Goal: Transaction & Acquisition: Purchase product/service

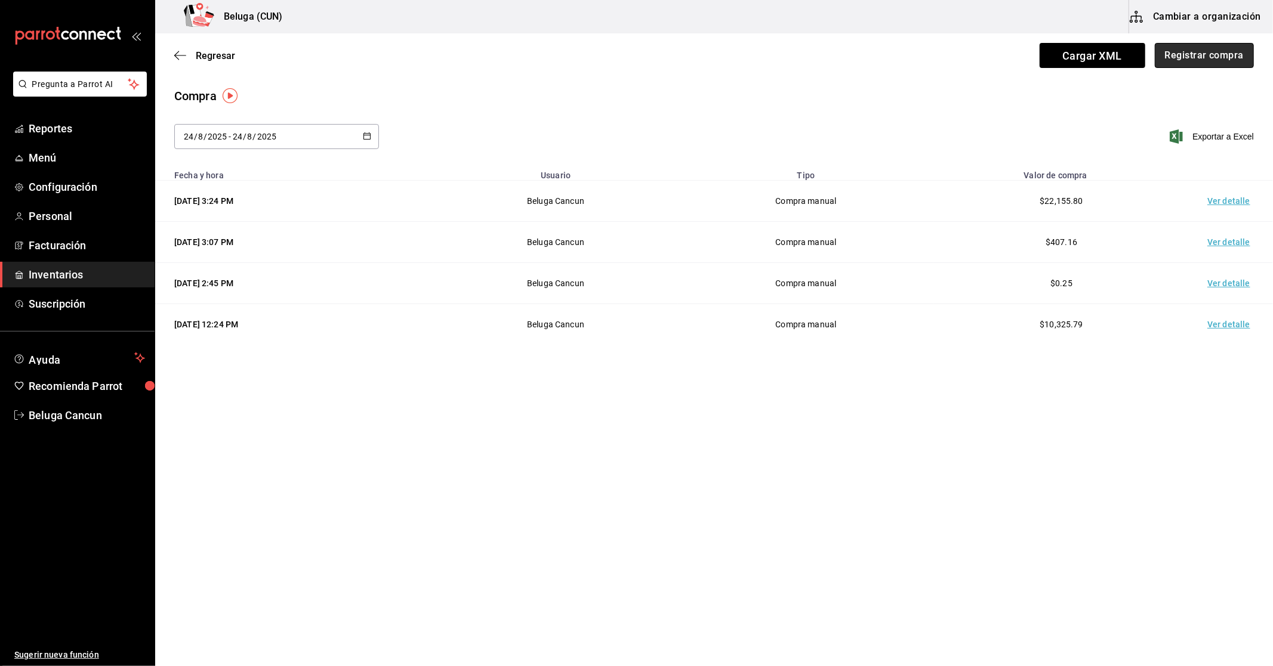
click at [1219, 51] on button "Registrar compra" at bounding box center [1204, 55] width 99 height 25
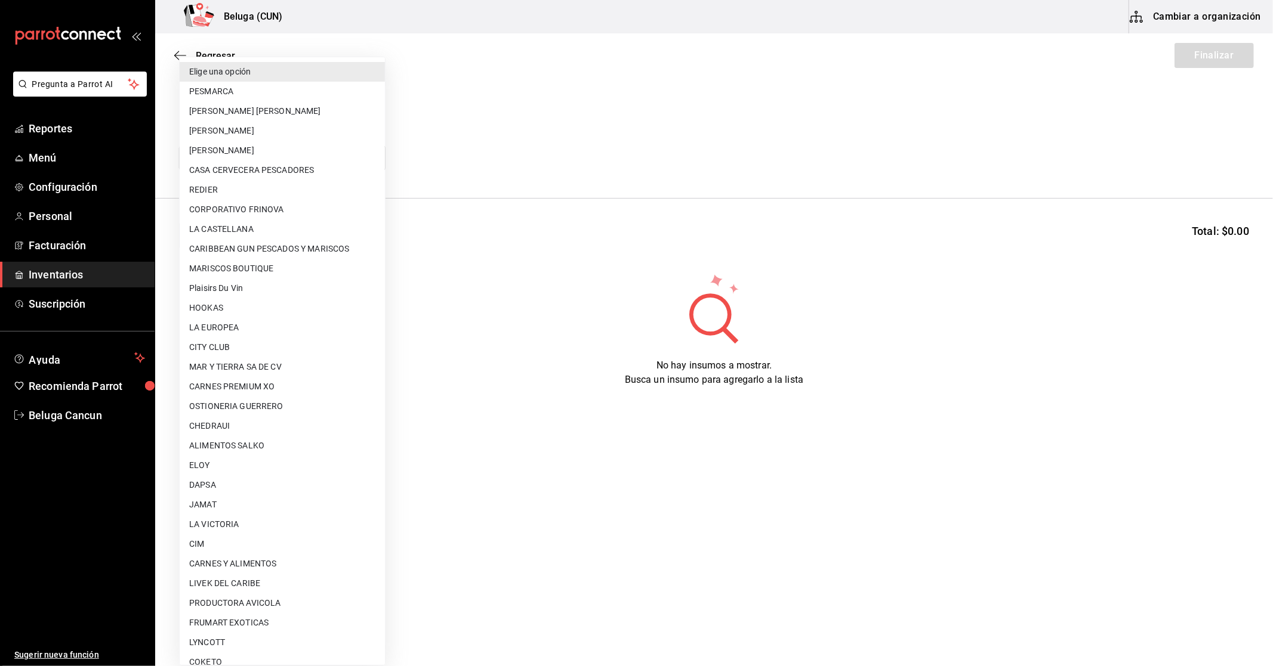
click at [206, 154] on body "Pregunta a Parrot AI Reportes Menú Configuración Personal Facturación Inventari…" at bounding box center [636, 299] width 1273 height 599
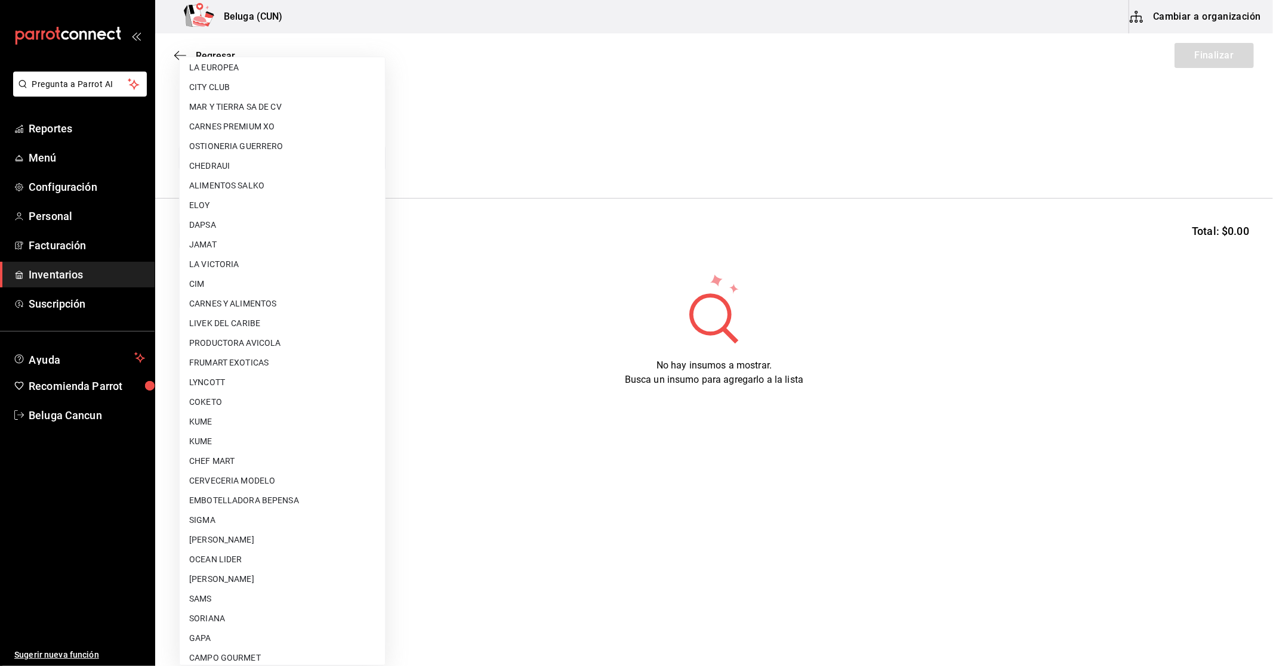
scroll to position [265, 0]
click at [233, 547] on li "OCEAN LIDER" at bounding box center [282, 555] width 205 height 20
type input "418ad5b3-5aac-43ae-8a20-ce68503a9856"
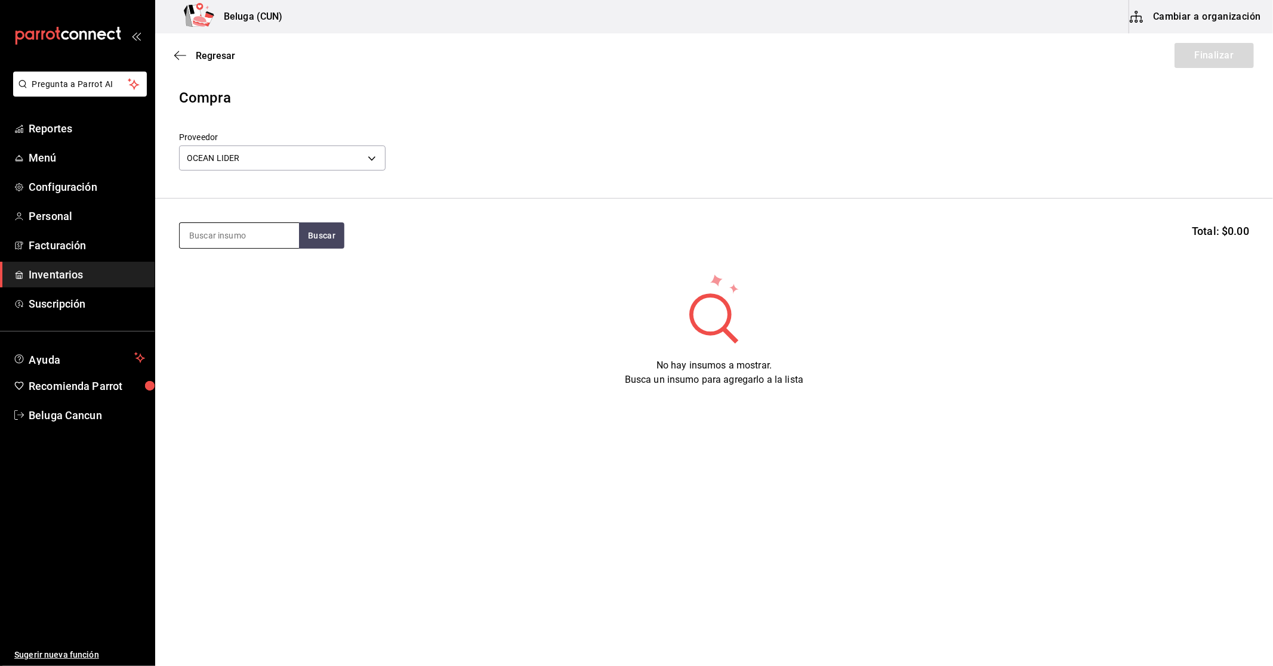
click at [243, 235] on input at bounding box center [239, 235] width 119 height 25
type input "CAMARON"
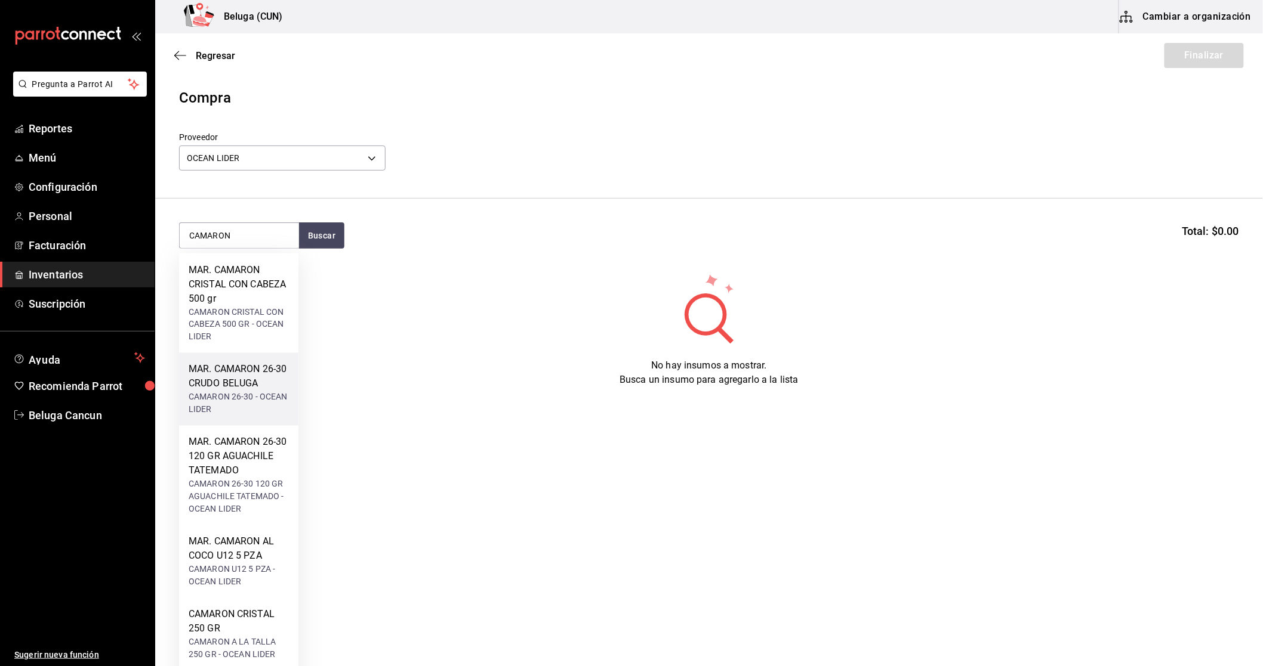
click at [255, 382] on div "MAR. CAMARON 26-30 CRUDO BELUGA" at bounding box center [239, 377] width 100 height 29
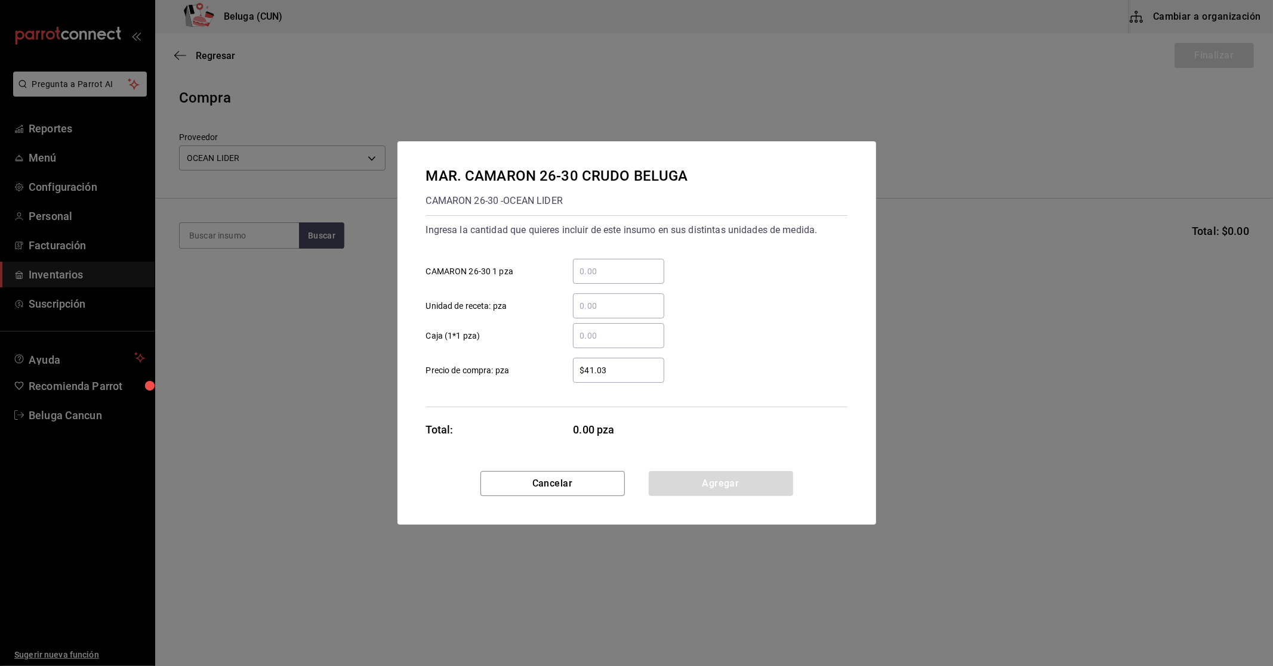
click at [604, 271] on input "​ CAMARON 26-30 1 pza" at bounding box center [618, 271] width 91 height 14
click at [547, 480] on button "Cancelar" at bounding box center [552, 483] width 144 height 25
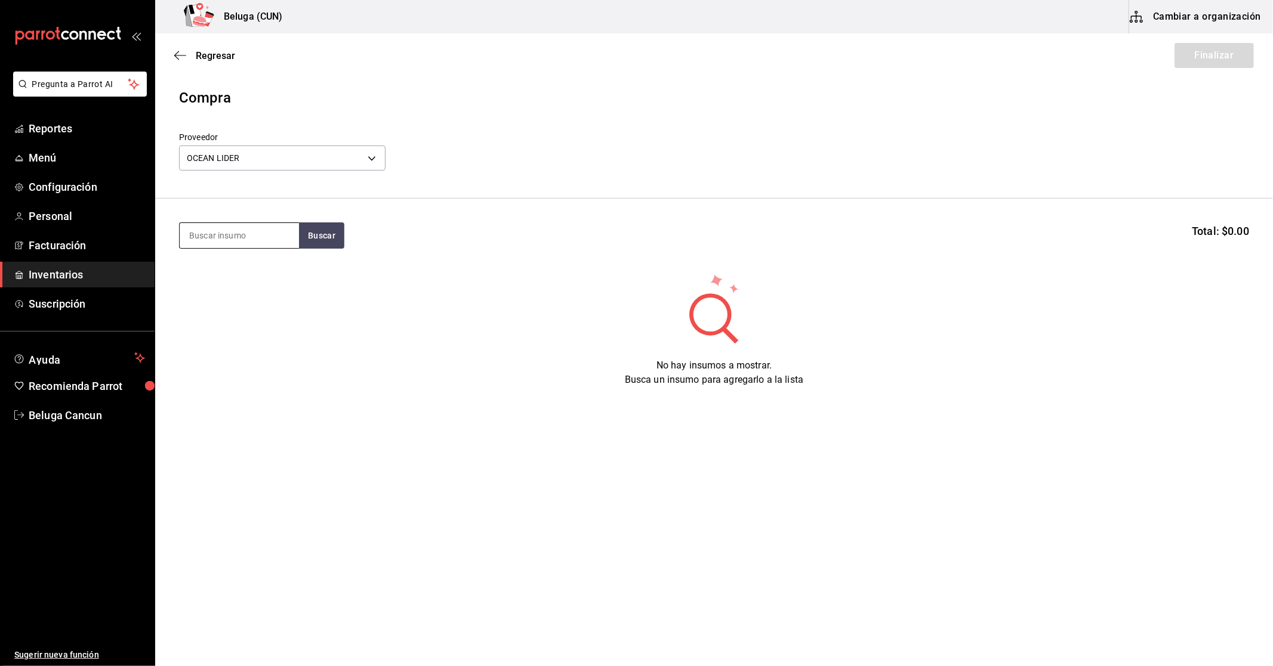
click at [240, 235] on input at bounding box center [239, 235] width 119 height 25
type input "TATEMAD"
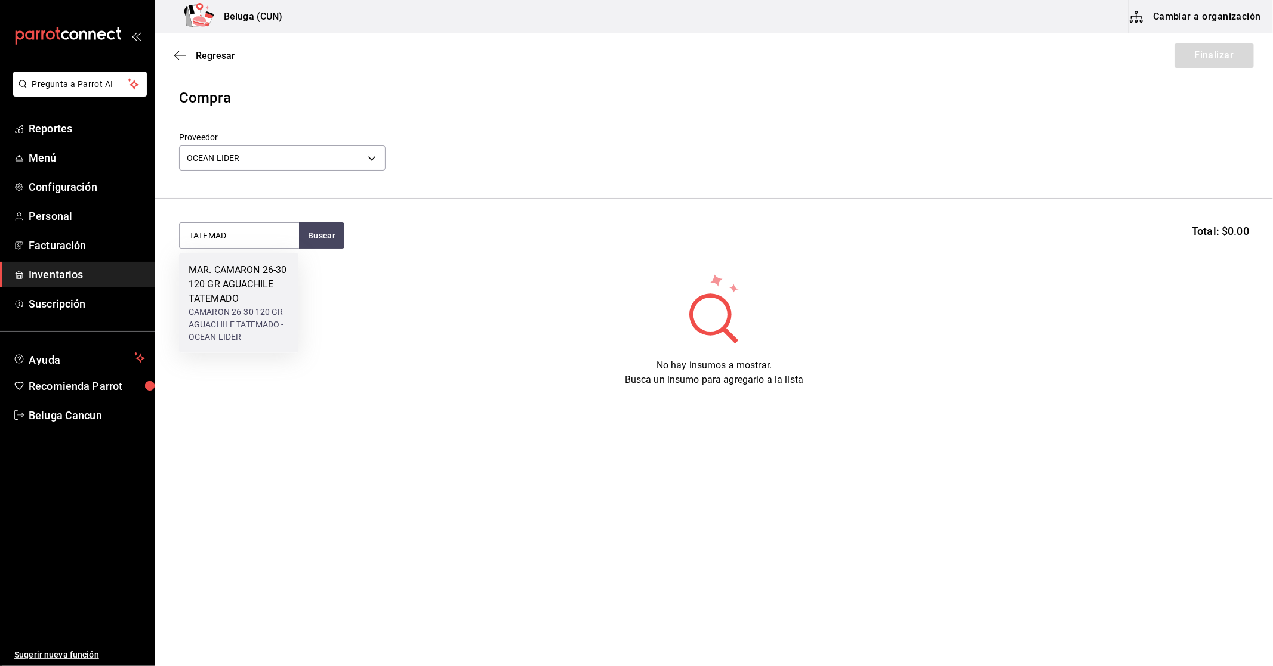
click at [248, 275] on div "MAR. CAMARON 26-30 120 GR AGUACHILE TATEMADO" at bounding box center [239, 284] width 100 height 43
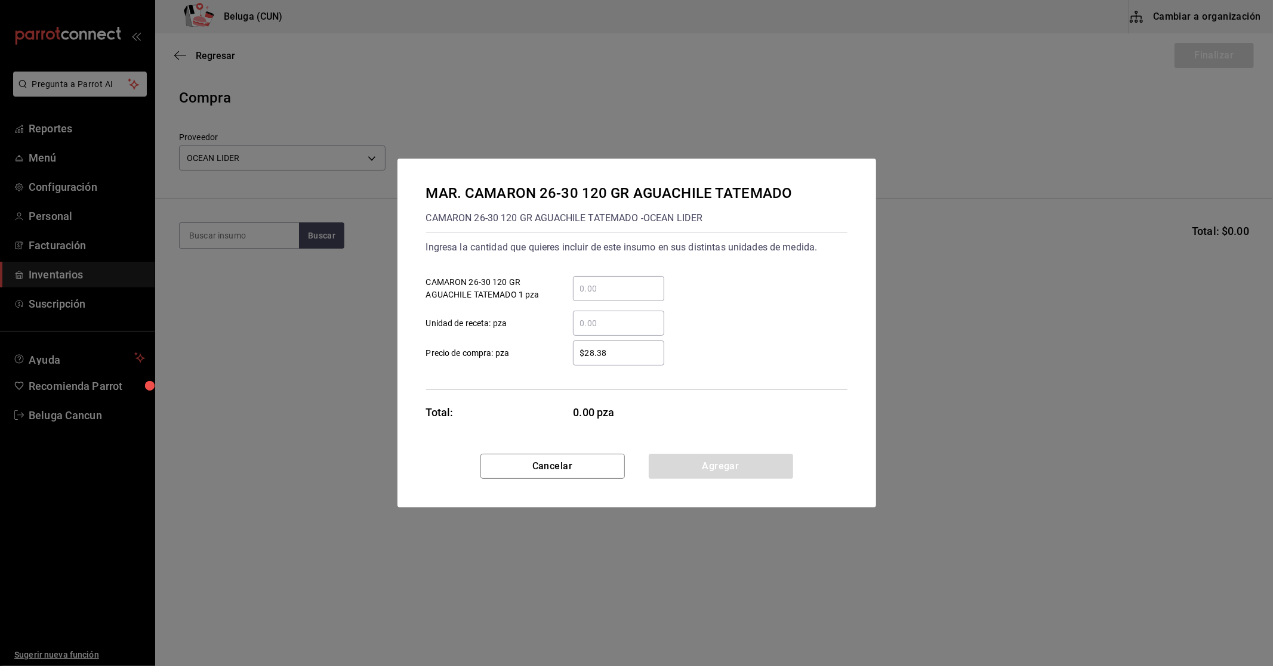
click at [595, 282] on input "​ CAMARON 26-30 120 GR AGUACHILE TATEMADO 1 pza" at bounding box center [618, 289] width 91 height 14
type input "59"
click at [570, 362] on div "$28.38 ​" at bounding box center [609, 353] width 110 height 25
click at [573, 360] on input "$28.38" at bounding box center [618, 353] width 91 height 14
drag, startPoint x: 624, startPoint y: 358, endPoint x: 522, endPoint y: 359, distance: 101.4
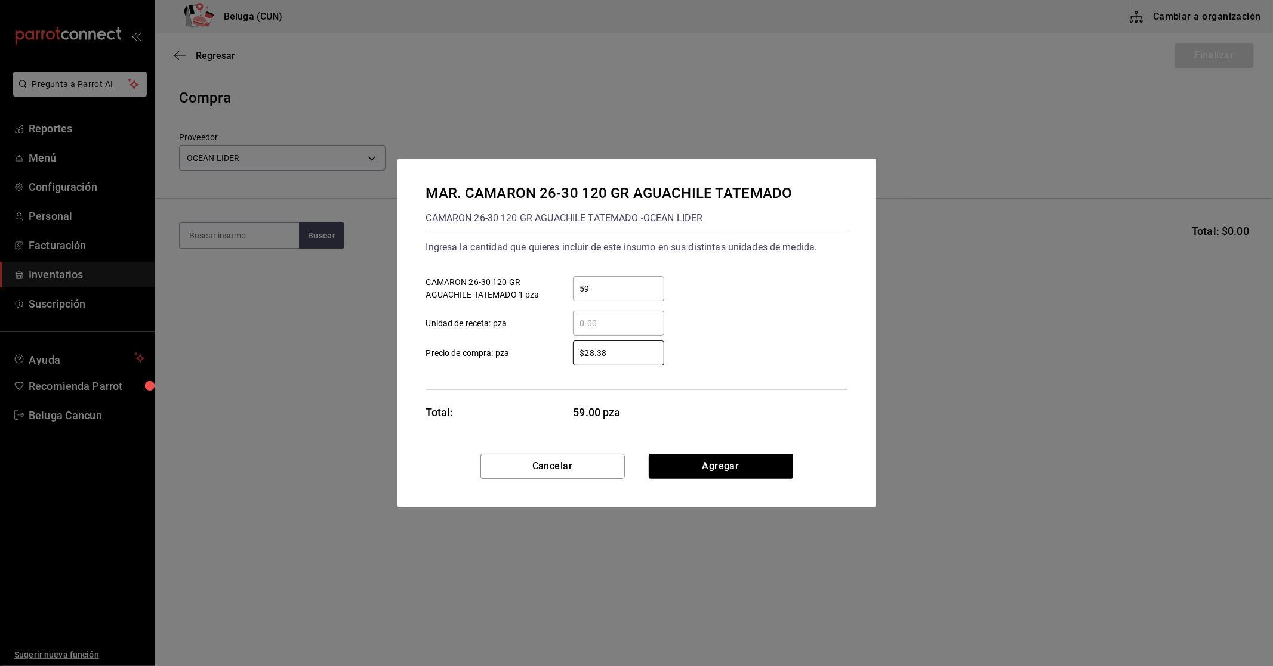
click at [522, 359] on label "$28.38 ​ Precio de compra: pza" at bounding box center [545, 353] width 238 height 25
type input "$29.65"
click at [675, 464] on button "Agregar" at bounding box center [721, 466] width 144 height 25
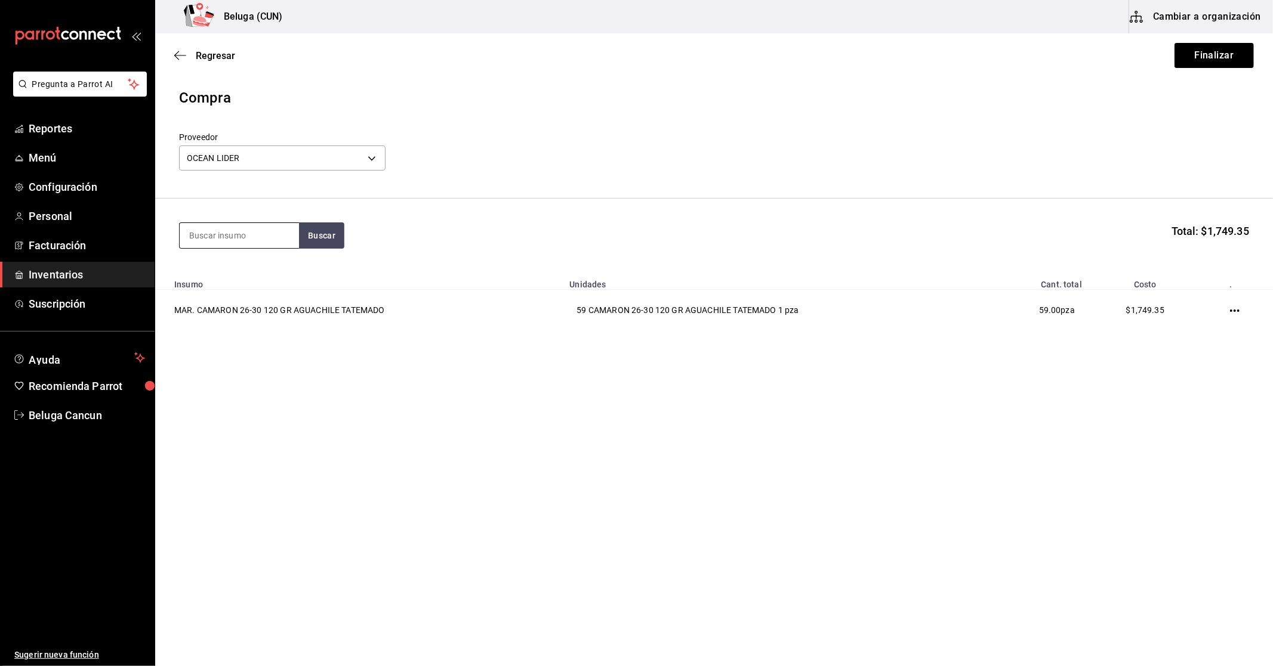
click at [211, 239] on input at bounding box center [239, 235] width 119 height 25
type input "SINALO"
click at [219, 286] on div "MAR. CAMARON 26-30 150 GR SINALOA Y PERLA NEGRA" at bounding box center [239, 284] width 100 height 43
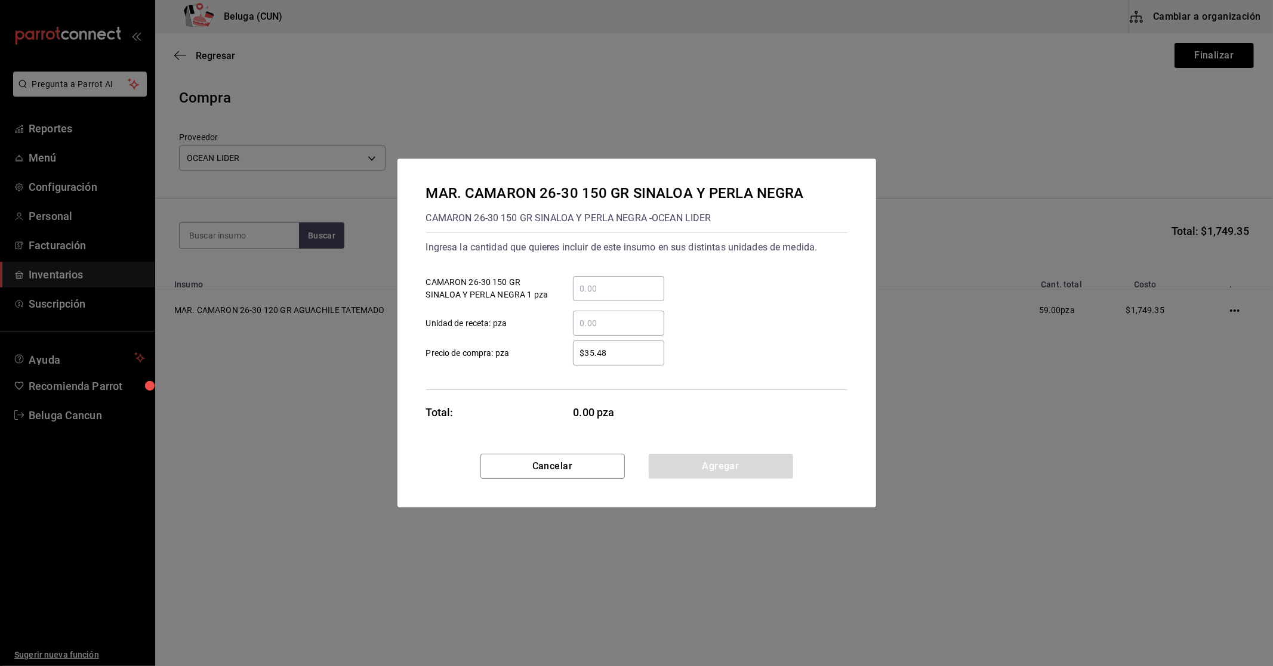
click at [646, 281] on div "​" at bounding box center [618, 288] width 91 height 25
click at [646, 282] on input "​ CAMARON 26-30 150 GR SINALOA Y PERLA NEGRA 1 pza" at bounding box center [618, 289] width 91 height 14
type input "31"
drag, startPoint x: 628, startPoint y: 360, endPoint x: 502, endPoint y: 361, distance: 125.9
click at [502, 361] on label "$35.48 ​ Precio de compra: pza" at bounding box center [545, 353] width 238 height 25
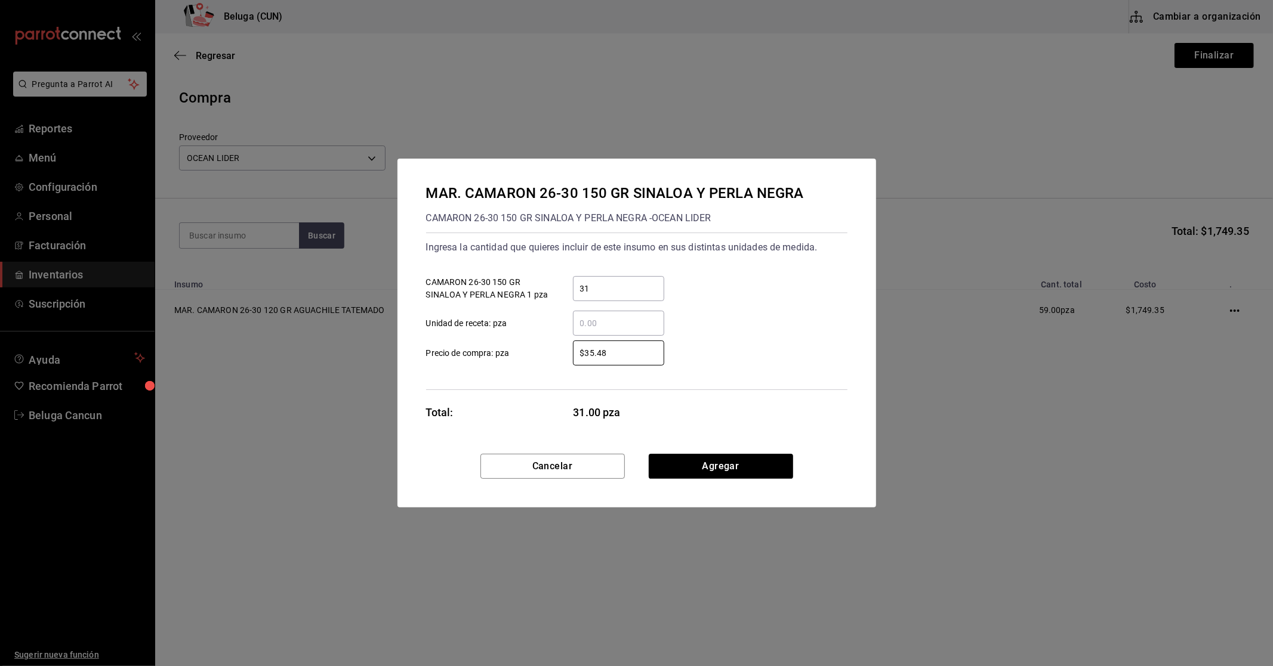
drag, startPoint x: 579, startPoint y: 350, endPoint x: 520, endPoint y: 346, distance: 58.6
click at [520, 346] on label "$35.48 ​ Precio de compra: pza" at bounding box center [545, 353] width 238 height 25
type input "$42.38"
click at [701, 458] on button "Agregar" at bounding box center [721, 466] width 144 height 25
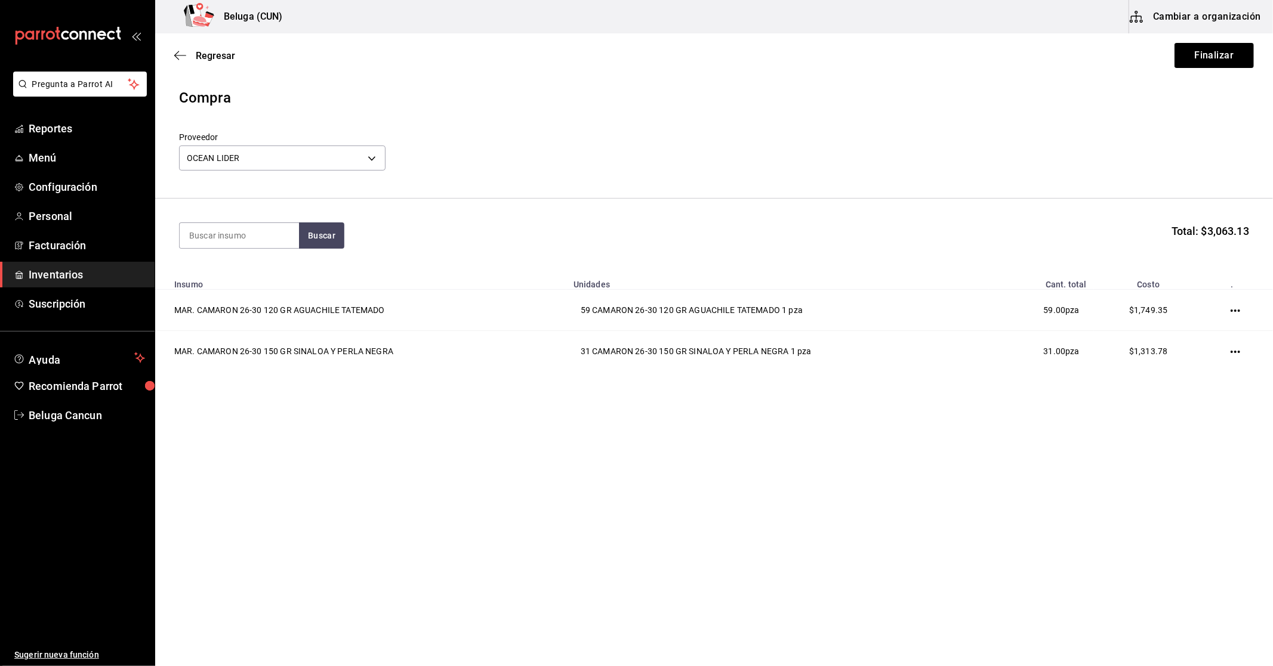
click at [215, 253] on section "Buscar Total: $3,063.13" at bounding box center [714, 236] width 1118 height 74
click at [221, 237] on input at bounding box center [239, 235] width 119 height 25
type input "CRUD"
click at [225, 289] on div "MAR. CAMARON 26-30 CRUDO BELUGA" at bounding box center [239, 277] width 100 height 29
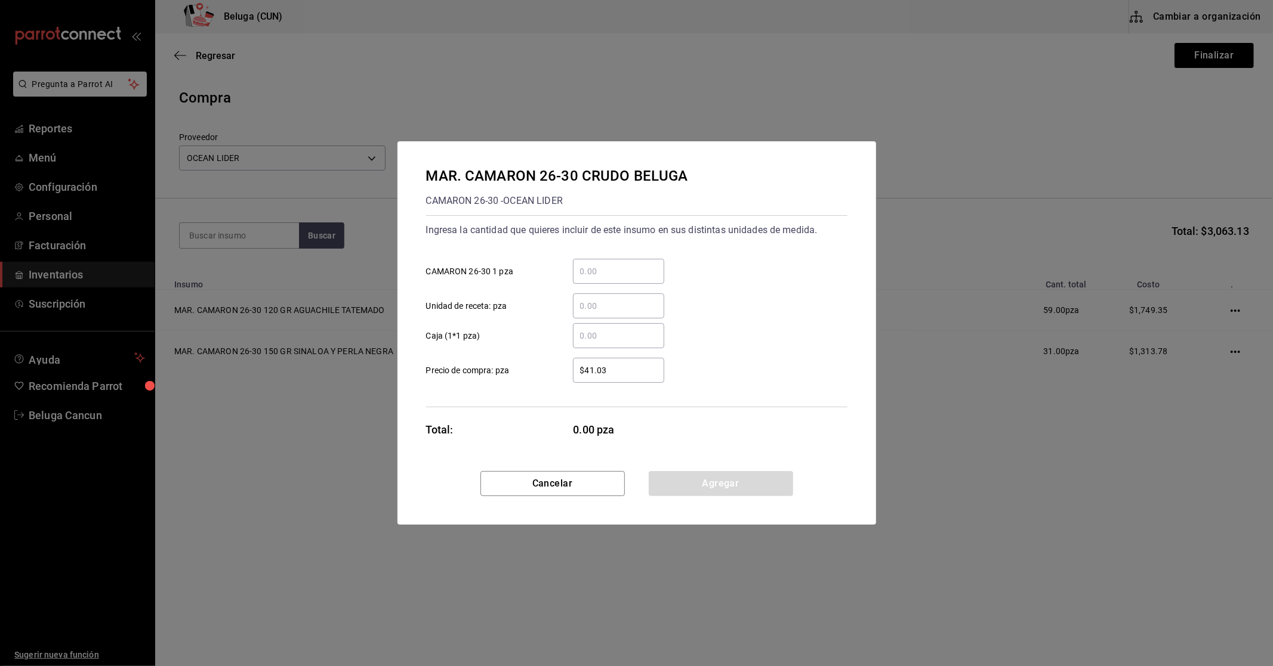
click at [609, 272] on input "​ CAMARON 26-30 1 pza" at bounding box center [618, 271] width 91 height 14
type input "22"
click at [554, 337] on div "​" at bounding box center [609, 335] width 110 height 25
click at [573, 337] on input "​ Caja (1*1 pza)" at bounding box center [618, 336] width 91 height 14
drag, startPoint x: 621, startPoint y: 369, endPoint x: 541, endPoint y: 366, distance: 80.6
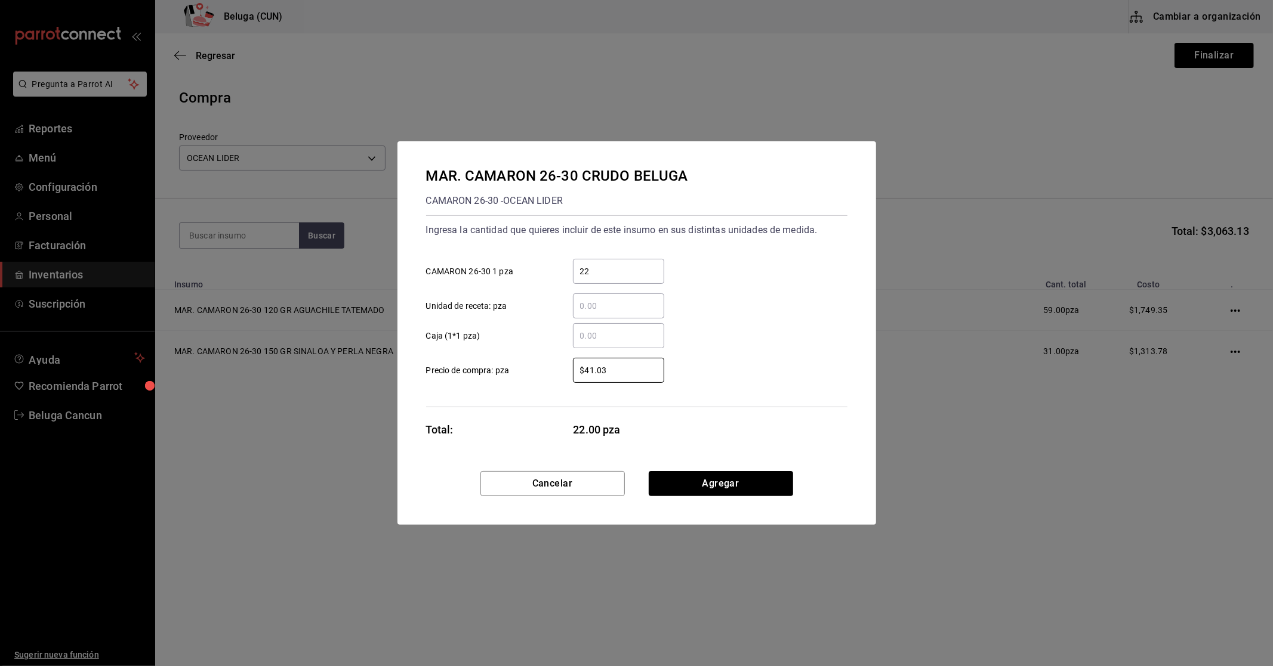
click at [545, 366] on label "$41.03 ​ Precio de compra: pza" at bounding box center [545, 370] width 238 height 25
type input "$56.51"
click at [743, 482] on button "Agregar" at bounding box center [721, 483] width 144 height 25
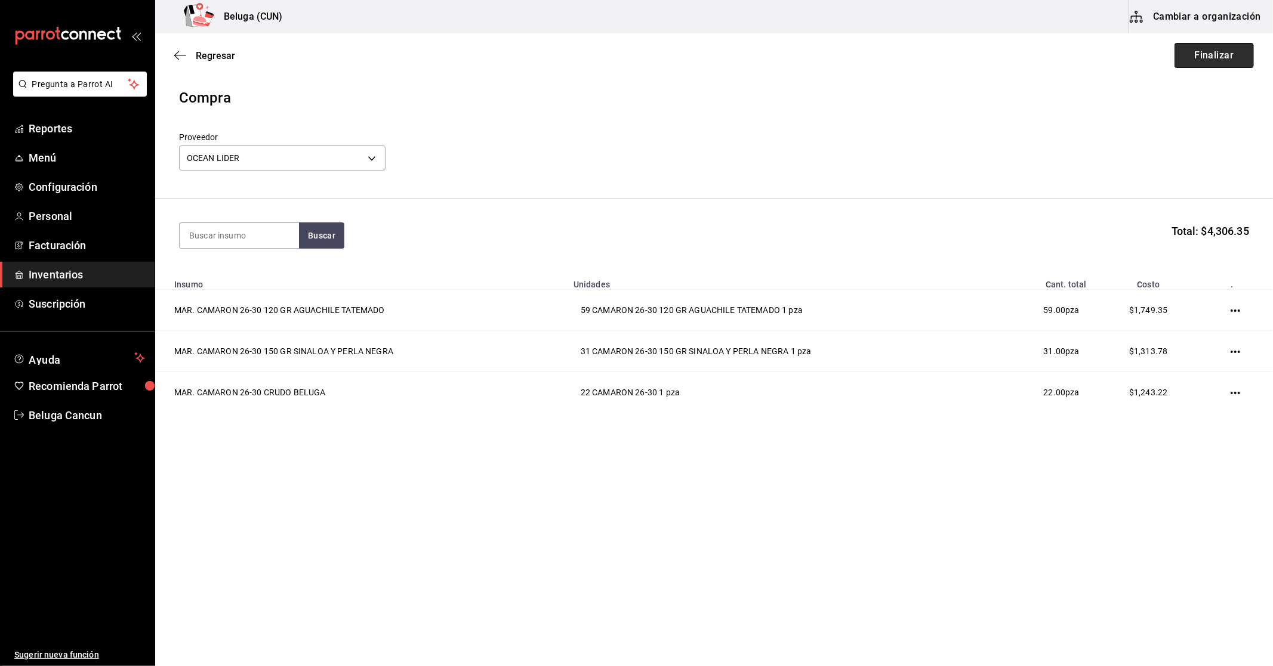
click at [1210, 55] on button "Finalizar" at bounding box center [1213, 55] width 79 height 25
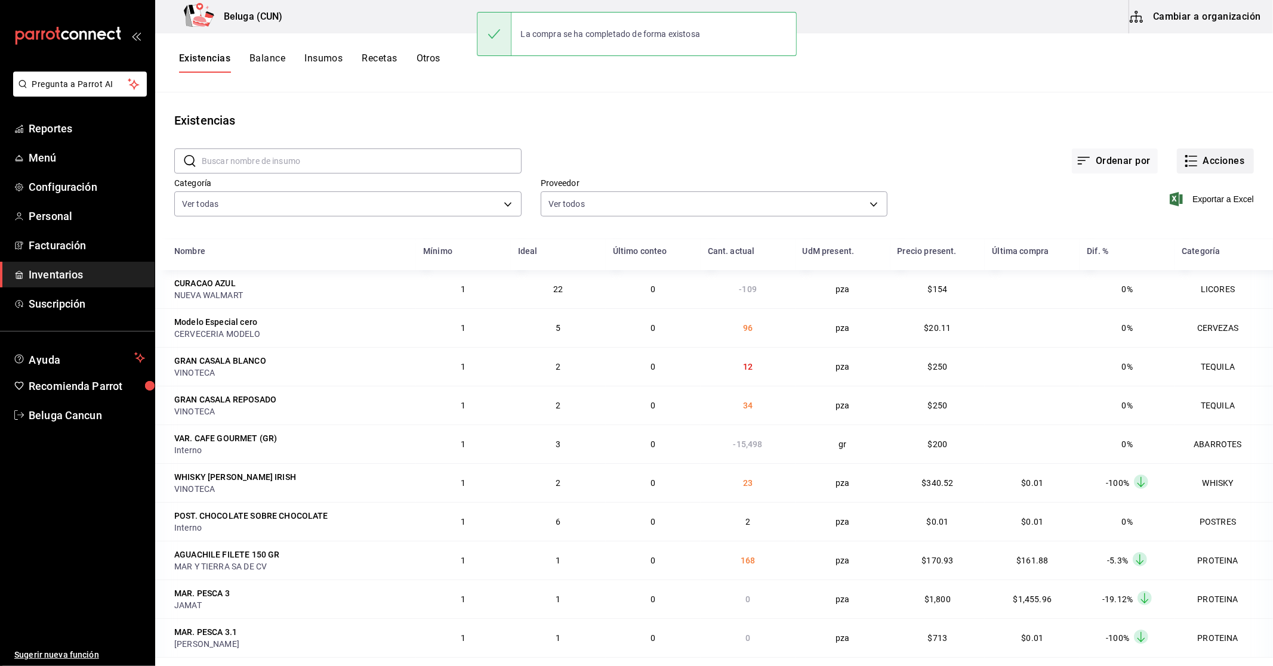
click at [1213, 165] on button "Acciones" at bounding box center [1215, 161] width 77 height 25
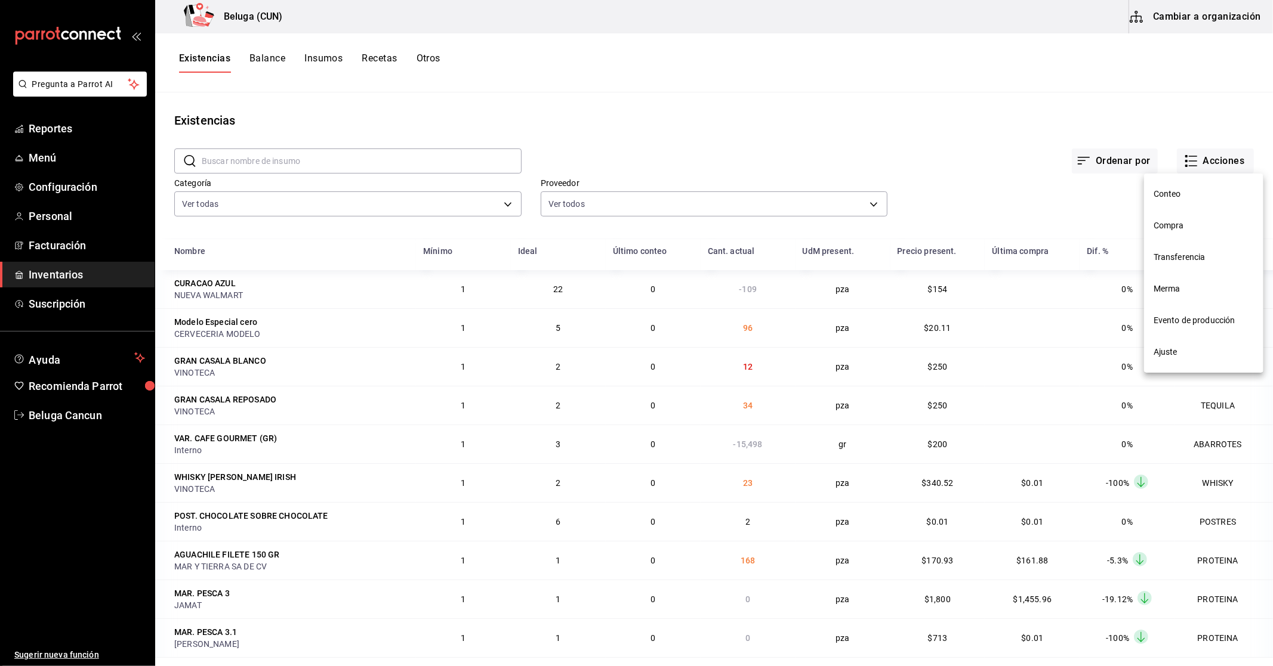
click at [1190, 223] on span "Compra" at bounding box center [1203, 226] width 100 height 13
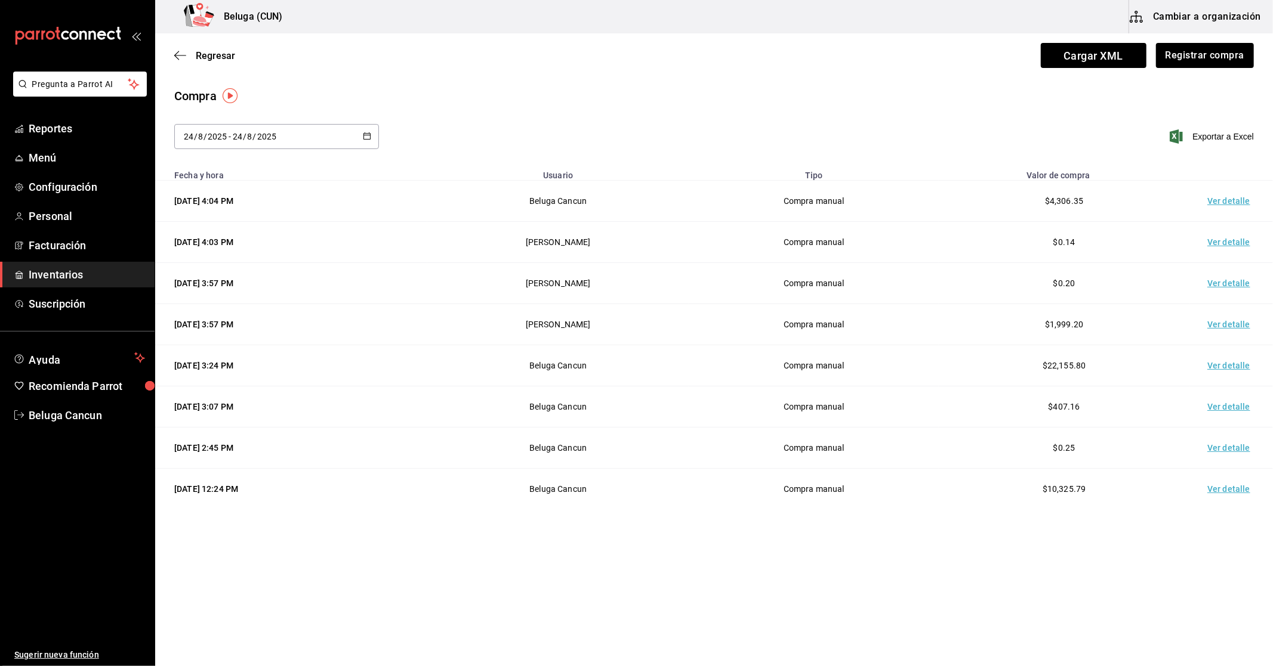
click at [1218, 203] on td "Ver detalle" at bounding box center [1231, 201] width 84 height 41
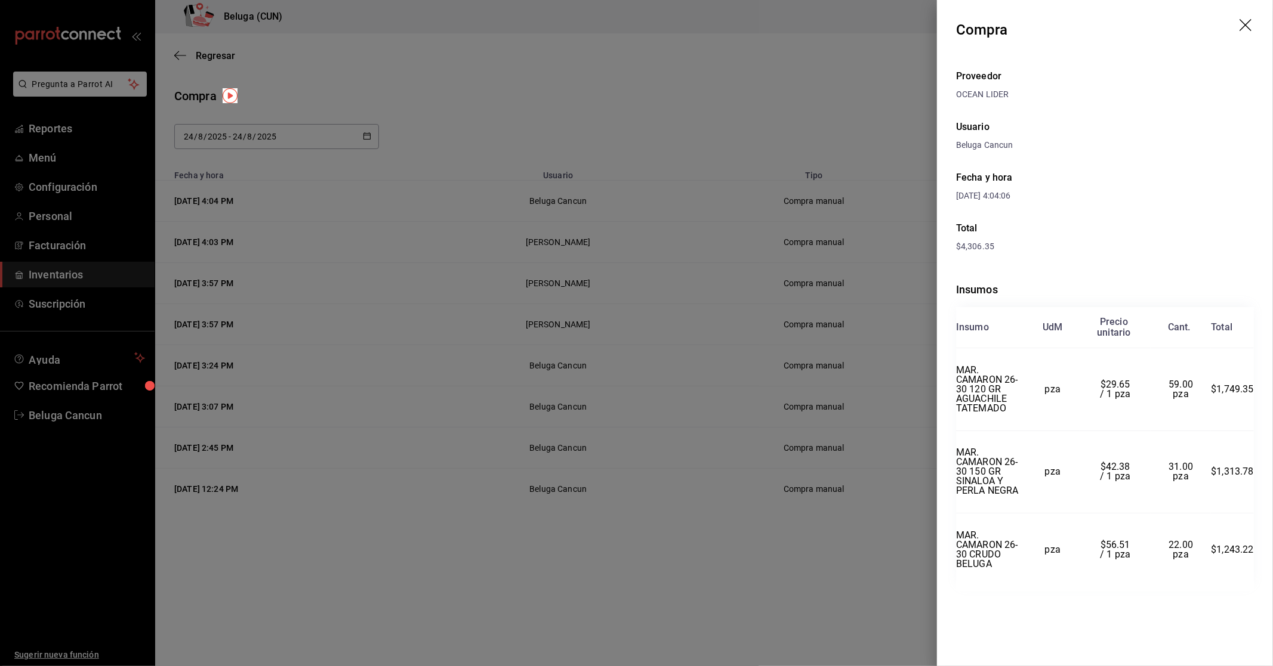
click at [1248, 24] on icon "drag" at bounding box center [1246, 26] width 14 height 14
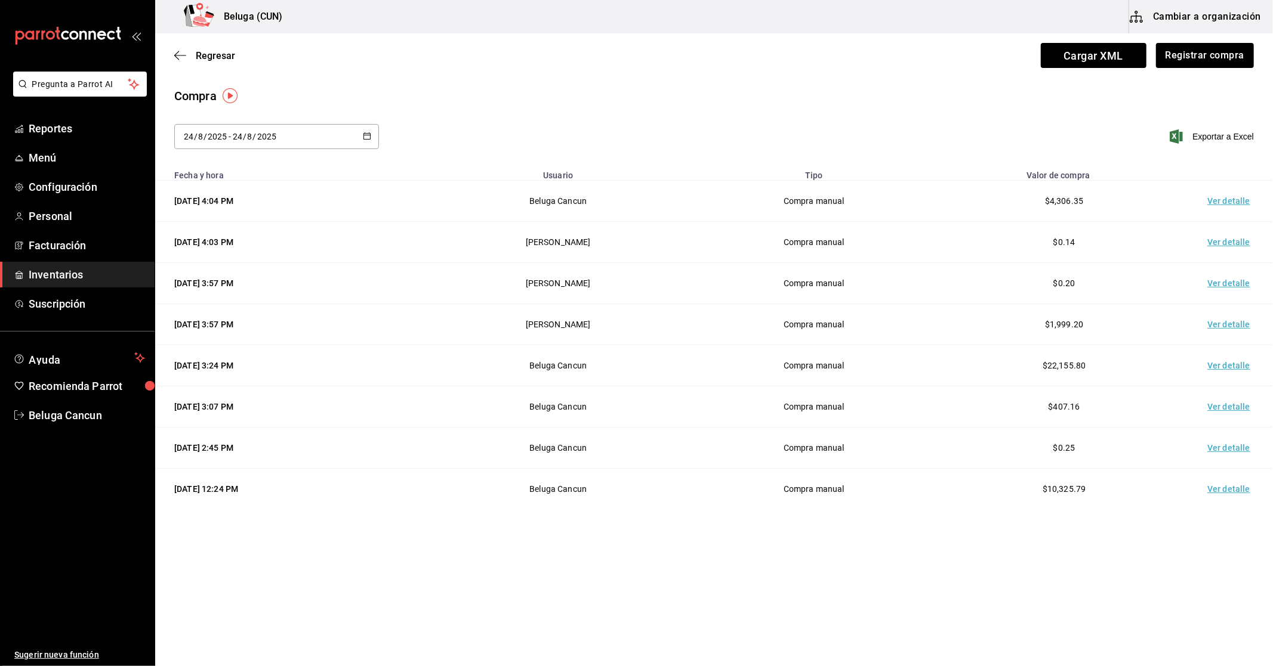
click at [61, 271] on span "Inventarios" at bounding box center [87, 275] width 116 height 16
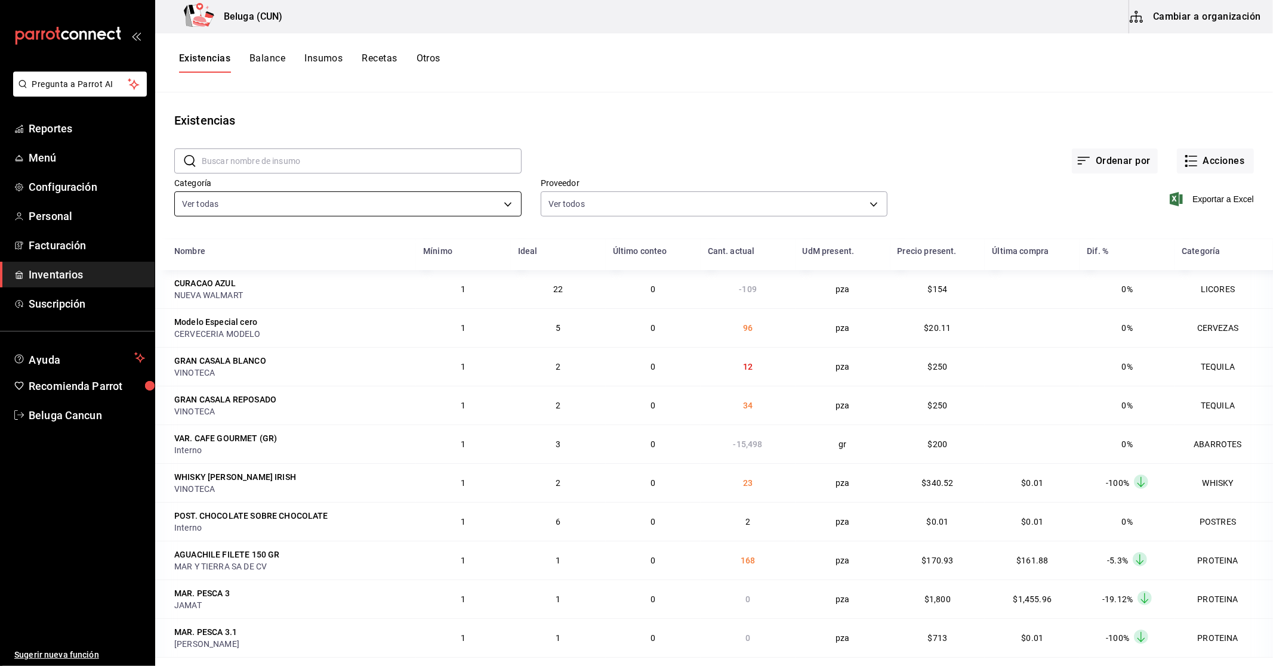
click at [490, 203] on body "Pregunta a Parrot AI Reportes Menú Configuración Personal Facturación Inventari…" at bounding box center [636, 329] width 1273 height 658
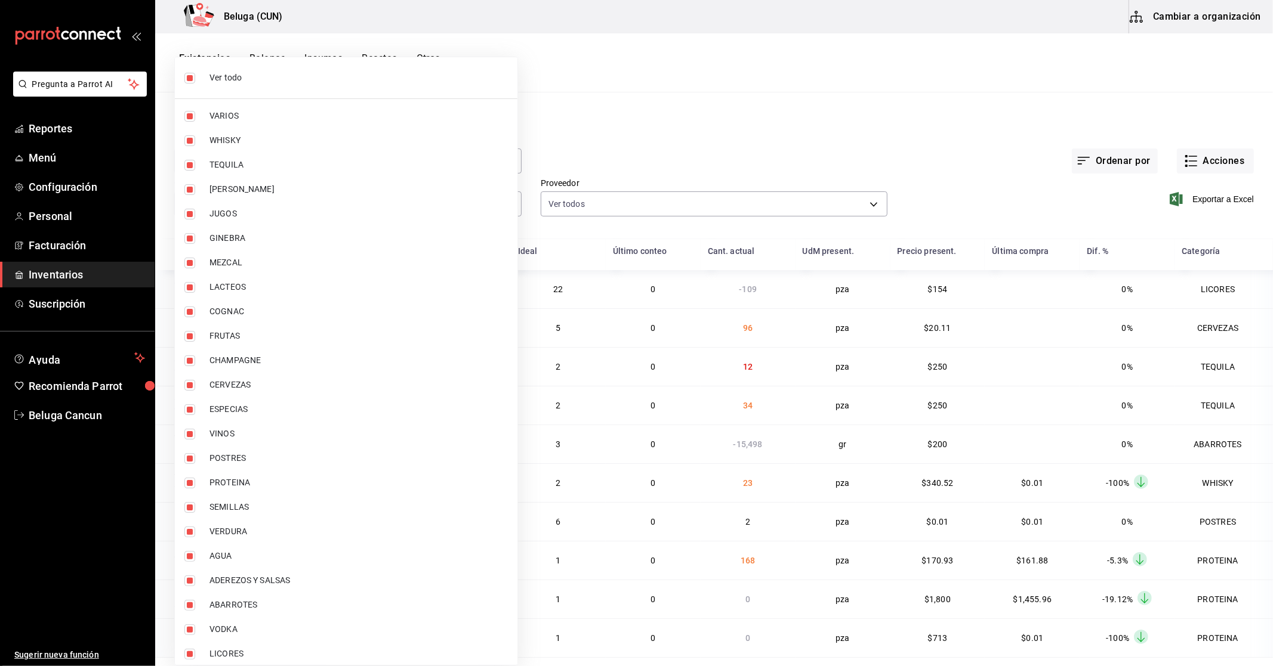
click at [193, 75] on input "checkbox" at bounding box center [189, 78] width 11 height 11
checkbox input "false"
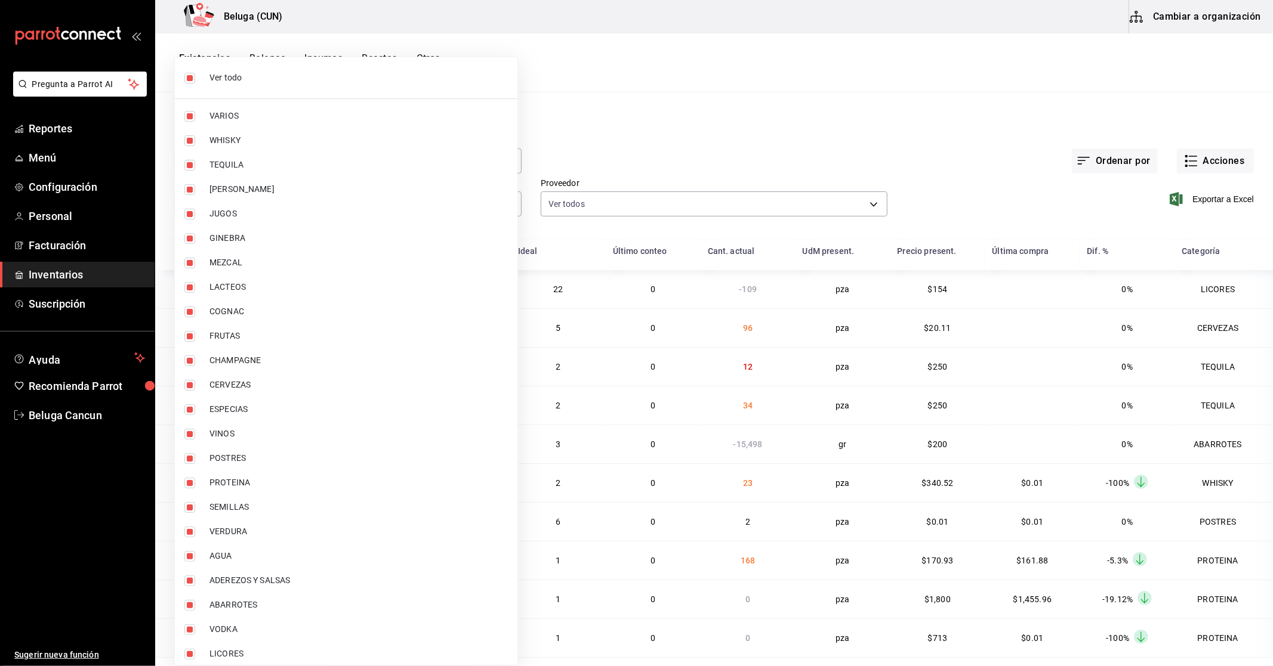
checkbox input "false"
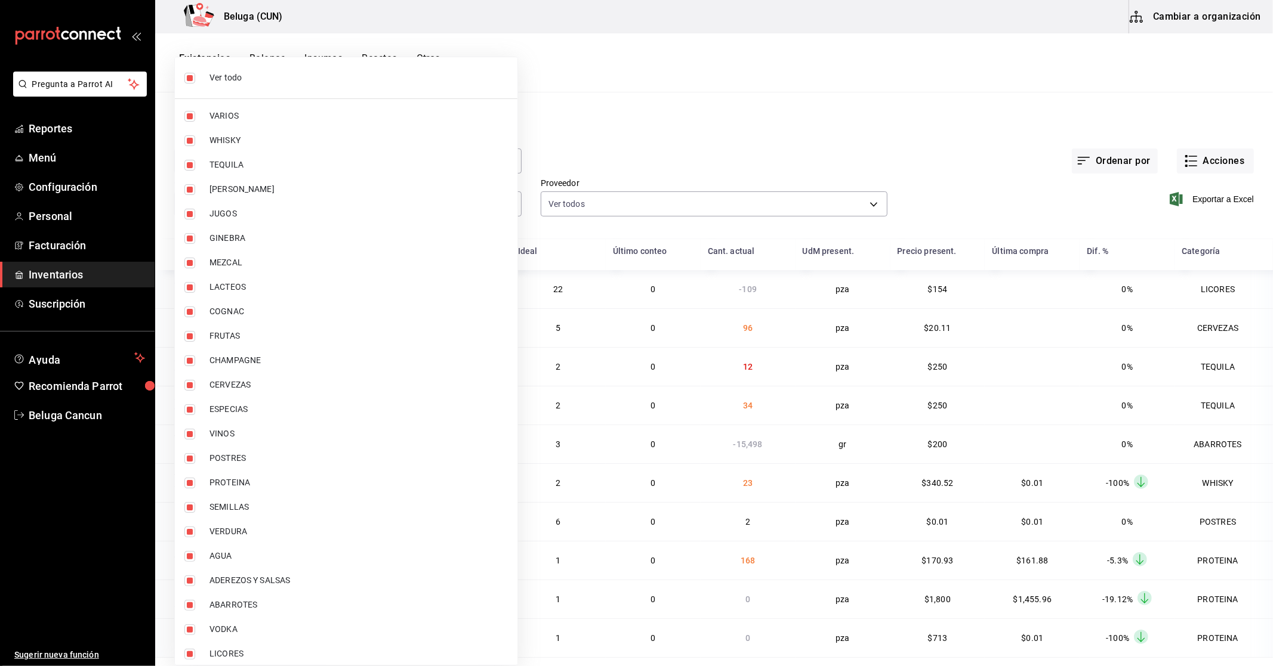
checkbox input "false"
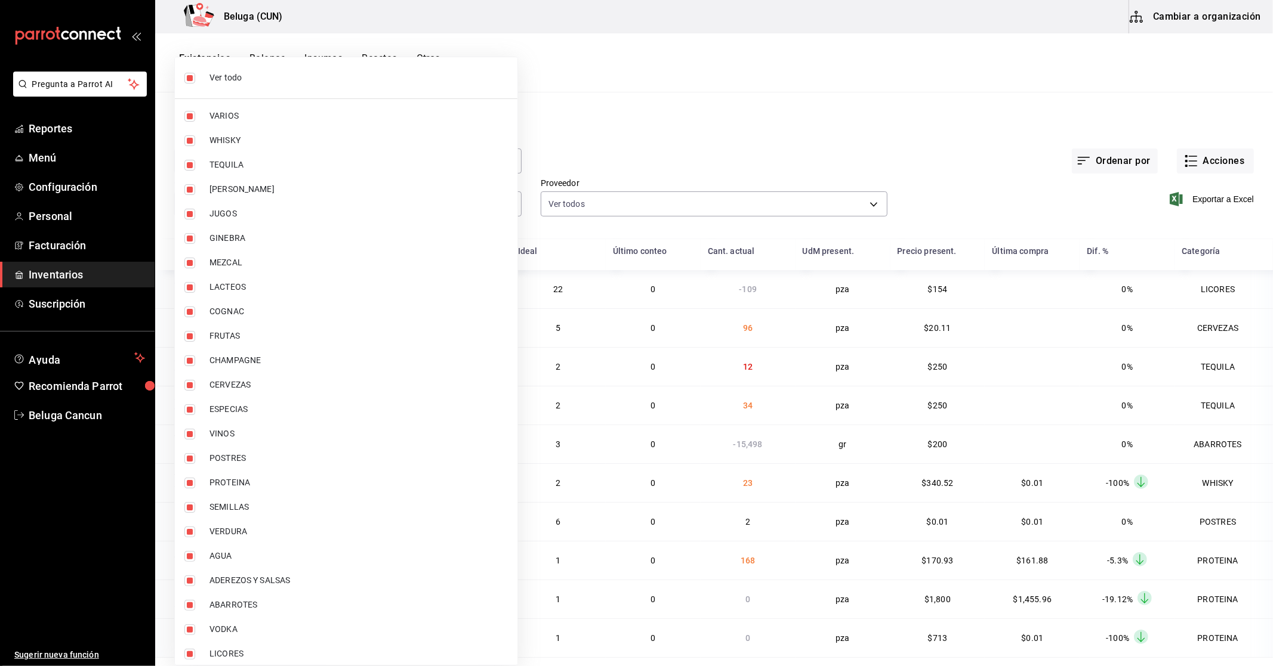
checkbox input "false"
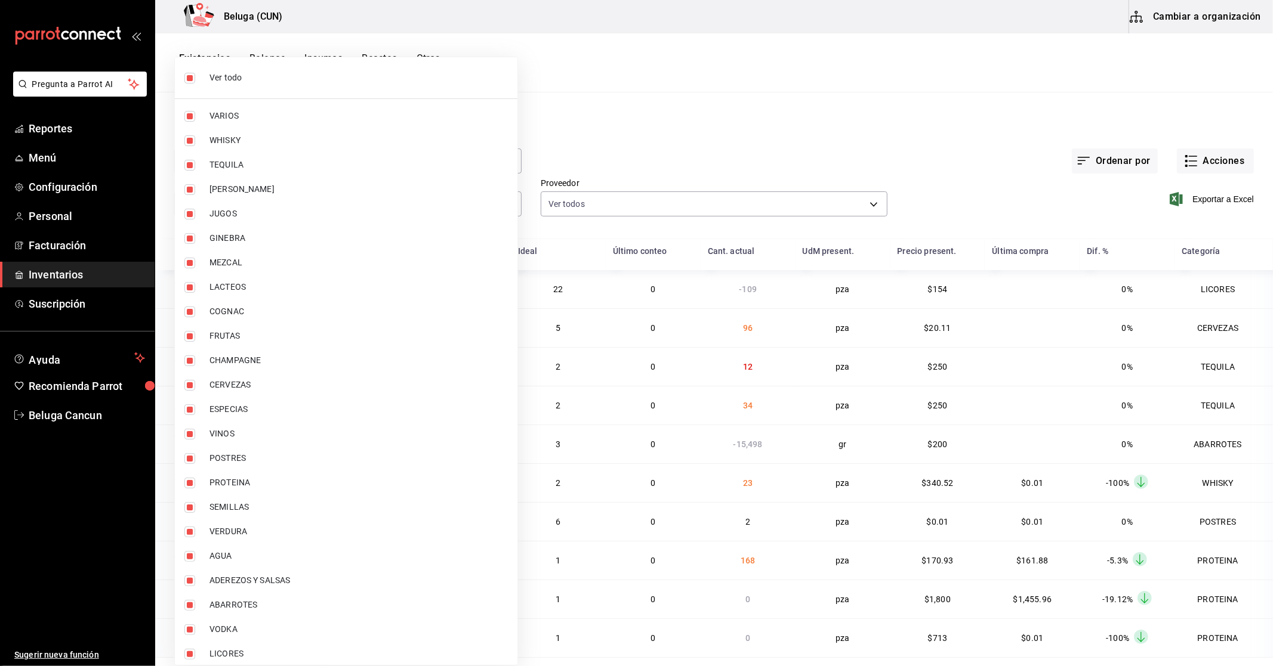
checkbox input "false"
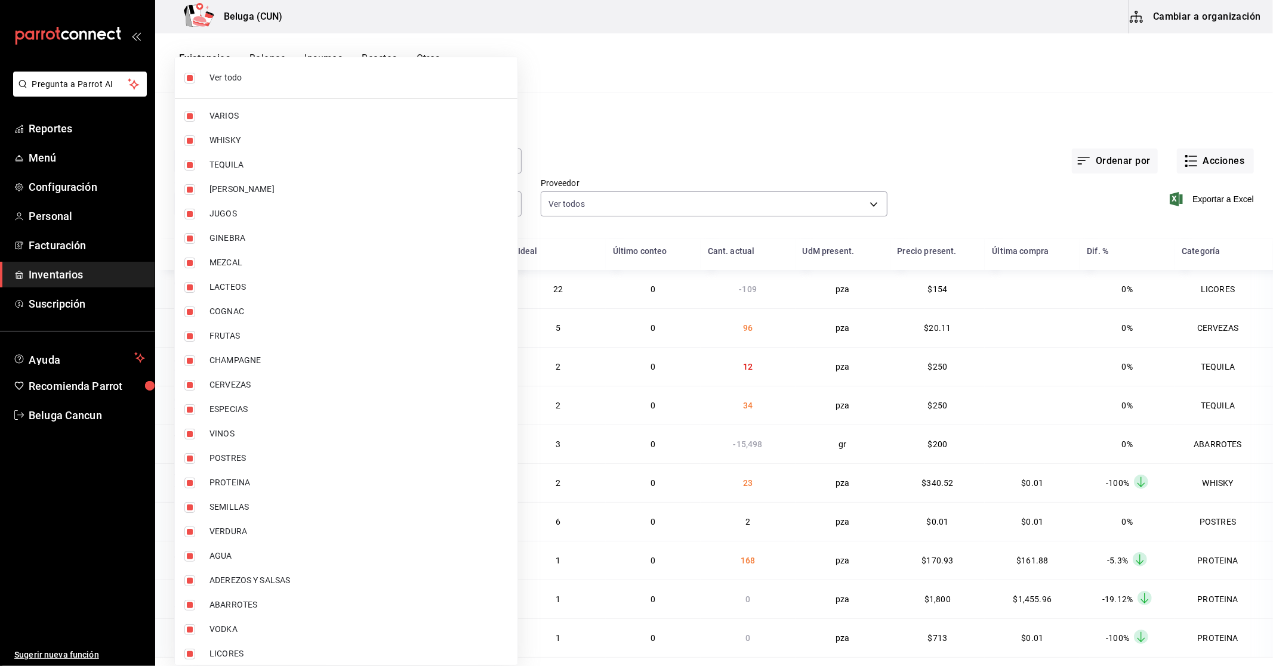
checkbox input "false"
click at [192, 460] on input "checkbox" at bounding box center [189, 458] width 11 height 11
checkbox input "true"
type input "43c9e2b0-4afa-46e8-9575-d8271eaf3d25"
click at [190, 484] on input "checkbox" at bounding box center [189, 483] width 11 height 11
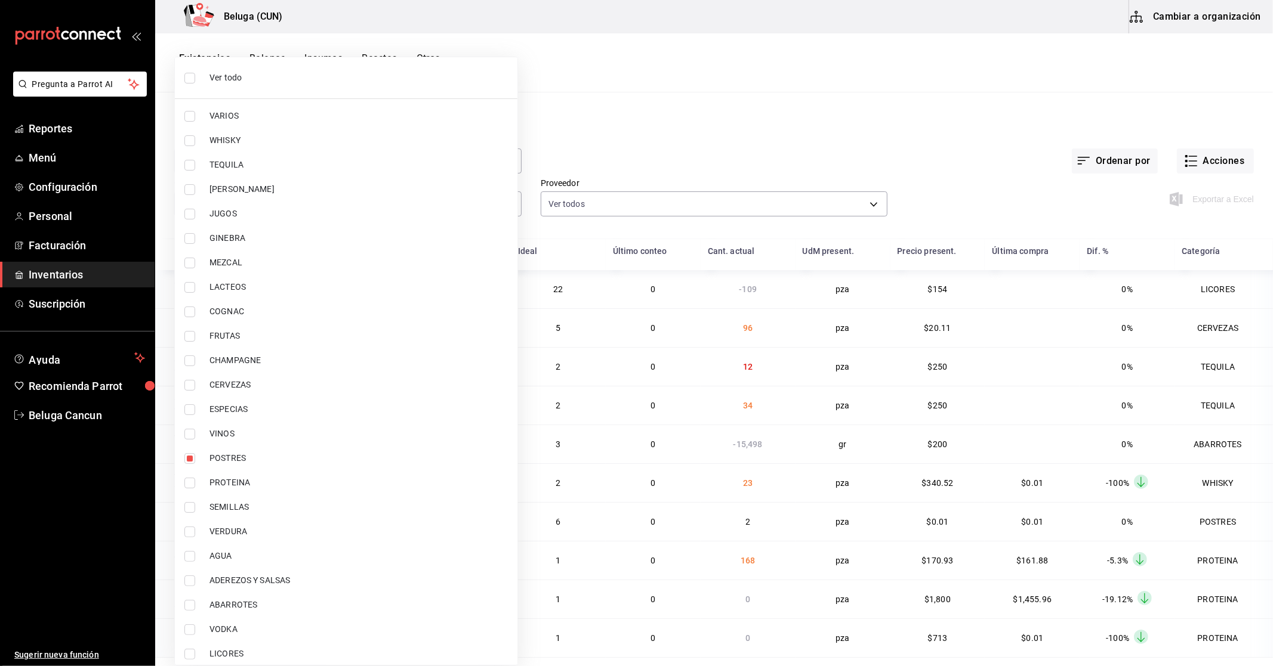
checkbox input "true"
type input "43c9e2b0-4afa-46e8-9575-d8271eaf3d25,49acfc3a-e67d-4012-8994-cdceb58e19f0"
click at [570, 246] on div at bounding box center [636, 333] width 1273 height 666
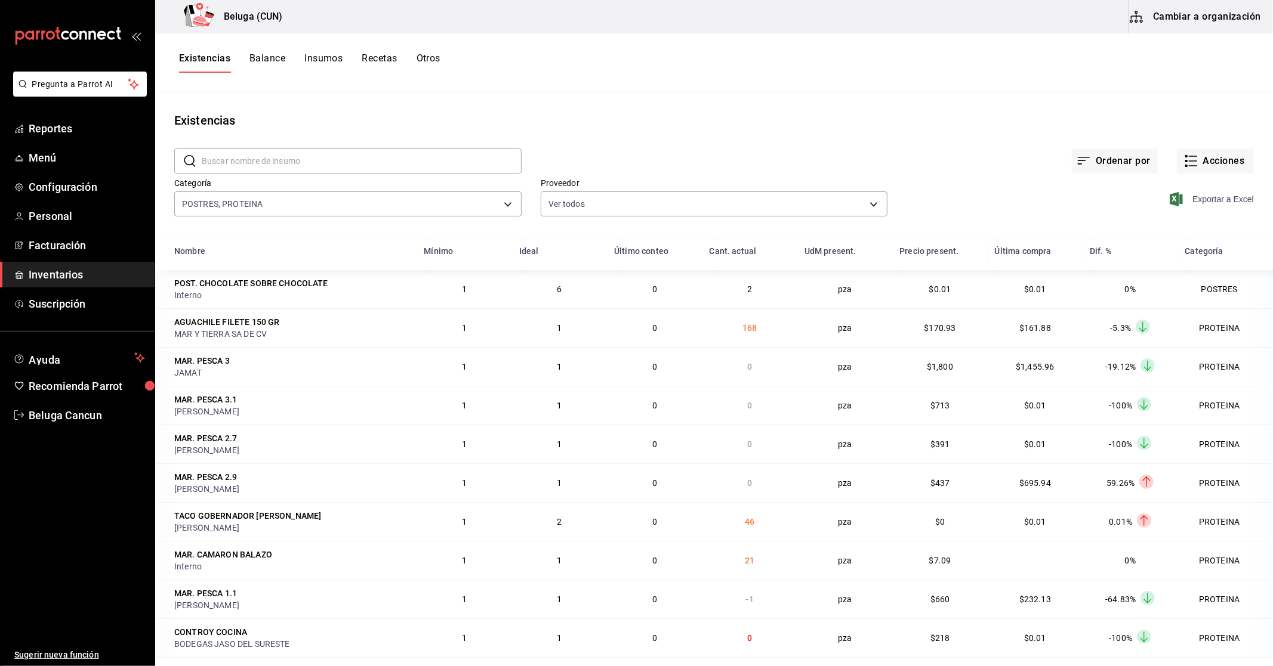
click at [1203, 198] on span "Exportar a Excel" at bounding box center [1213, 199] width 82 height 14
